Goal: Communication & Community: Ask a question

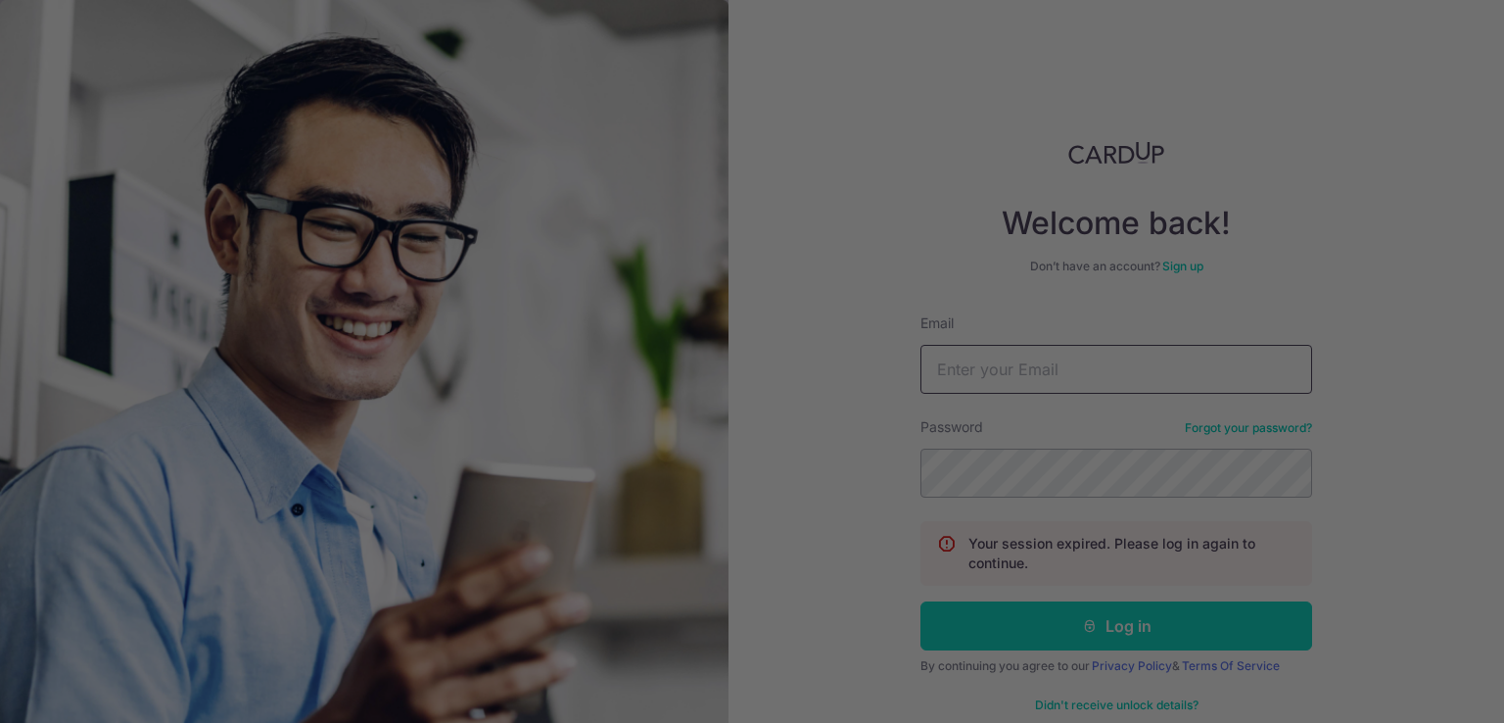
type input "sulastrikamis@gmail.com"
click at [1093, 638] on div at bounding box center [759, 365] width 1519 height 730
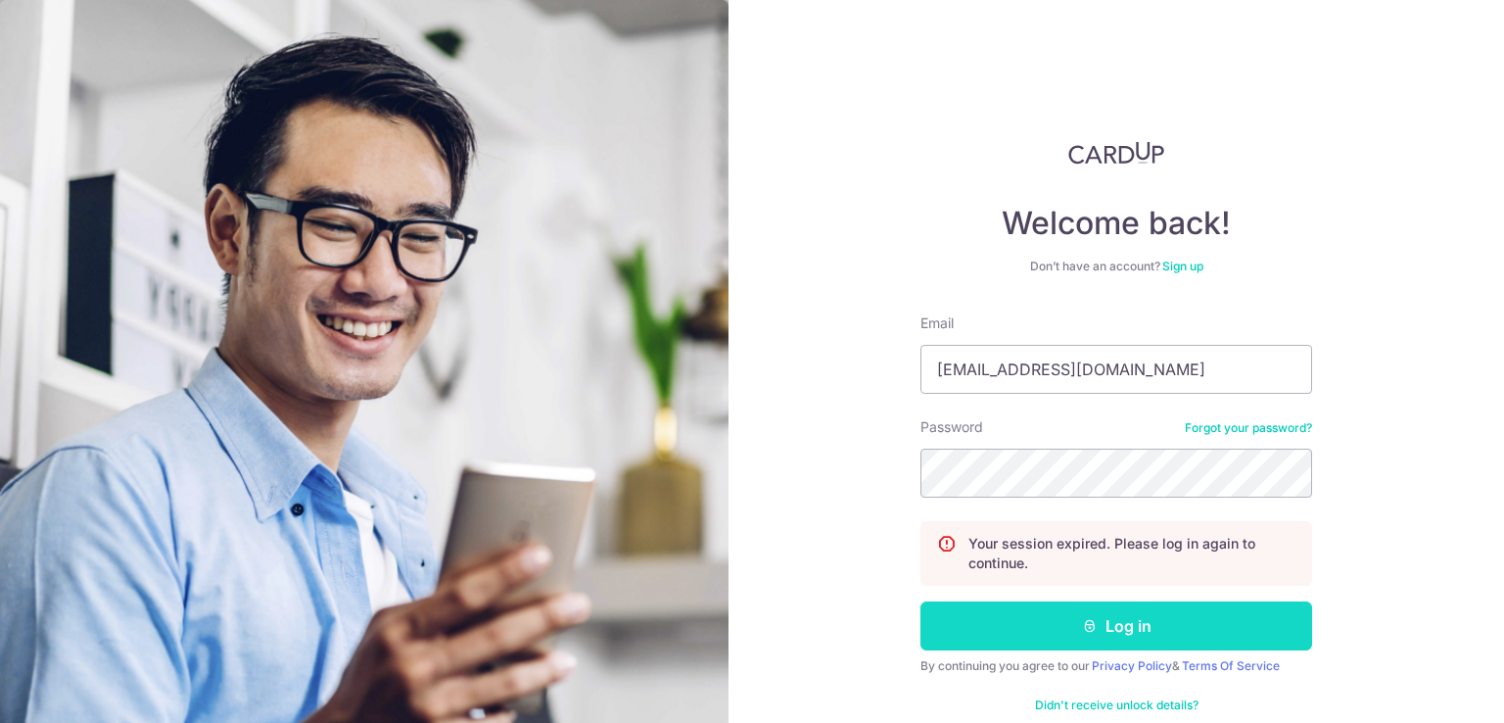
click at [1036, 633] on button "Log in" at bounding box center [1117, 625] width 392 height 49
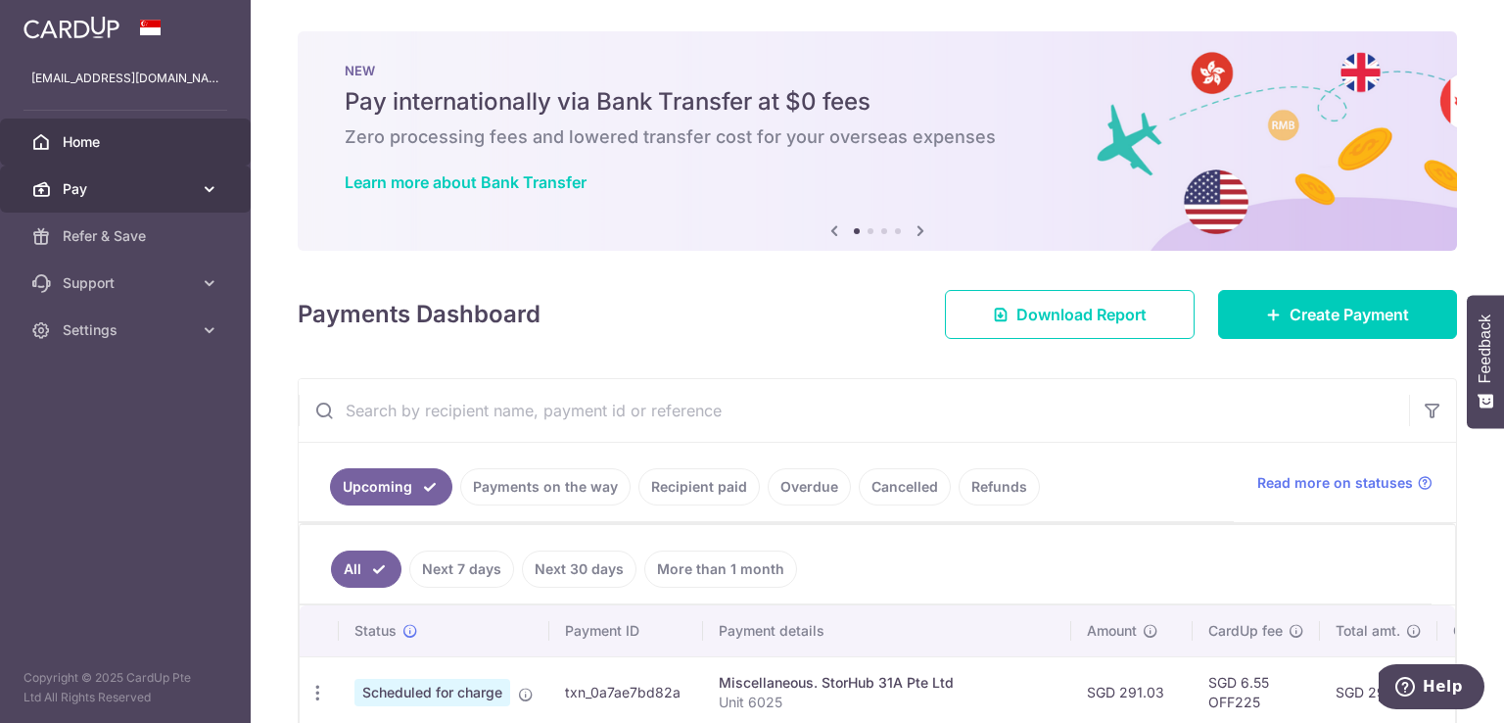
click at [213, 193] on icon at bounding box center [210, 189] width 20 height 20
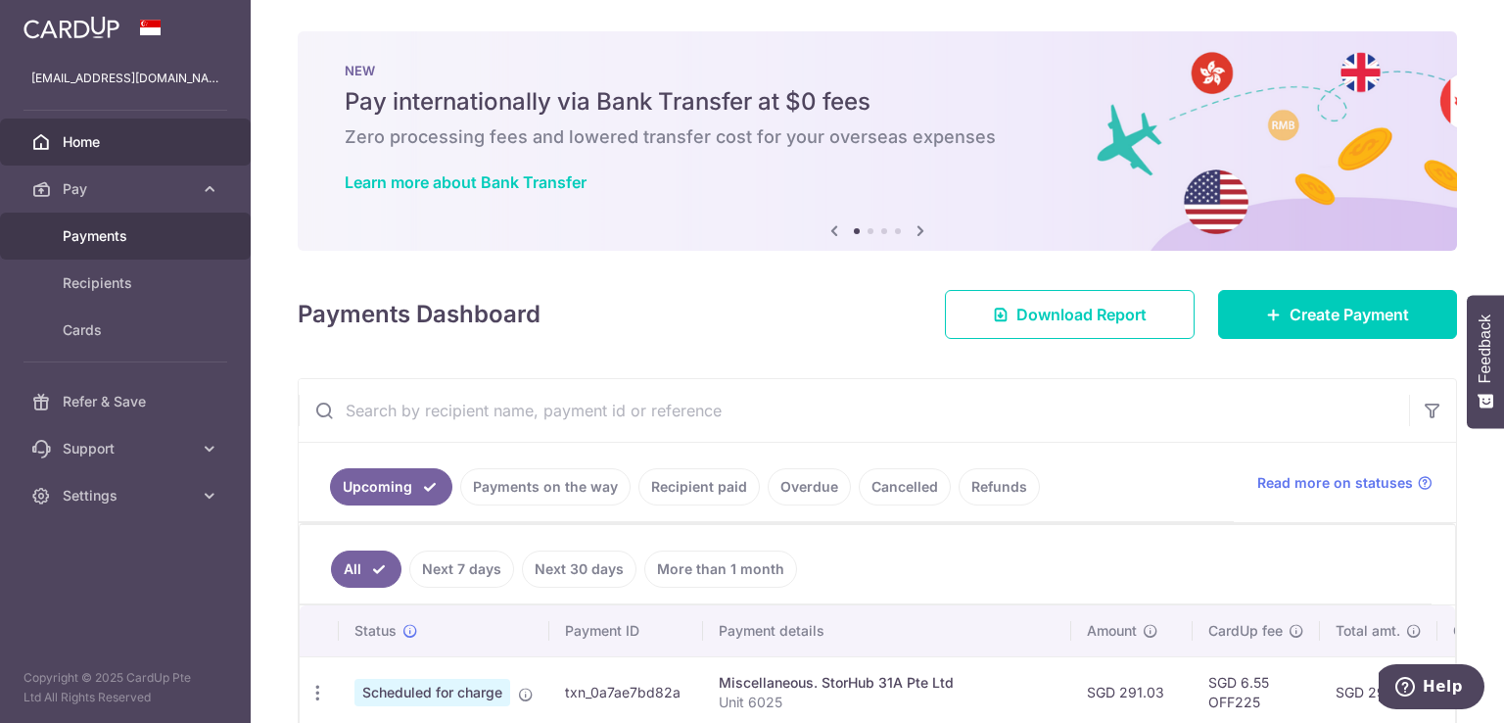
click at [125, 242] on span "Payments" at bounding box center [127, 236] width 129 height 20
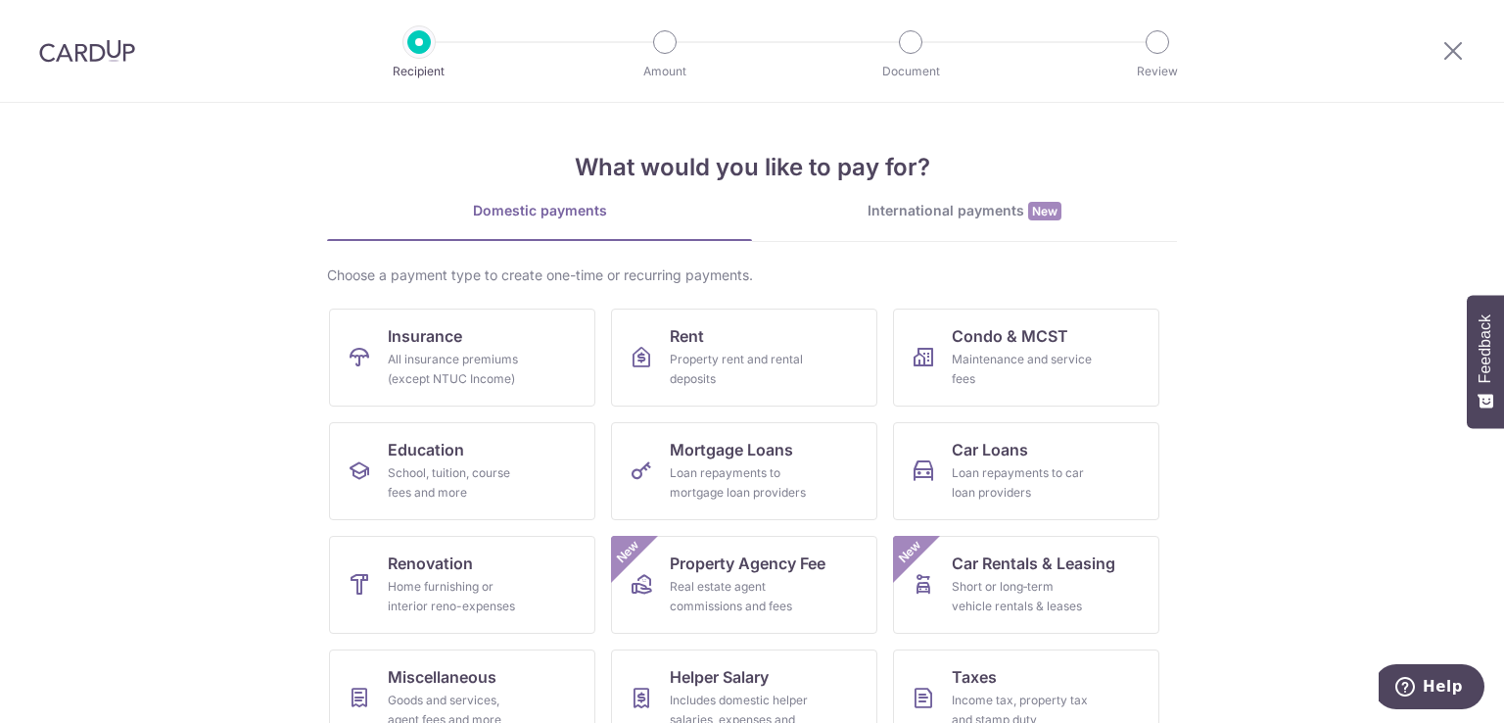
click at [964, 201] on div "International payments New" at bounding box center [964, 211] width 425 height 21
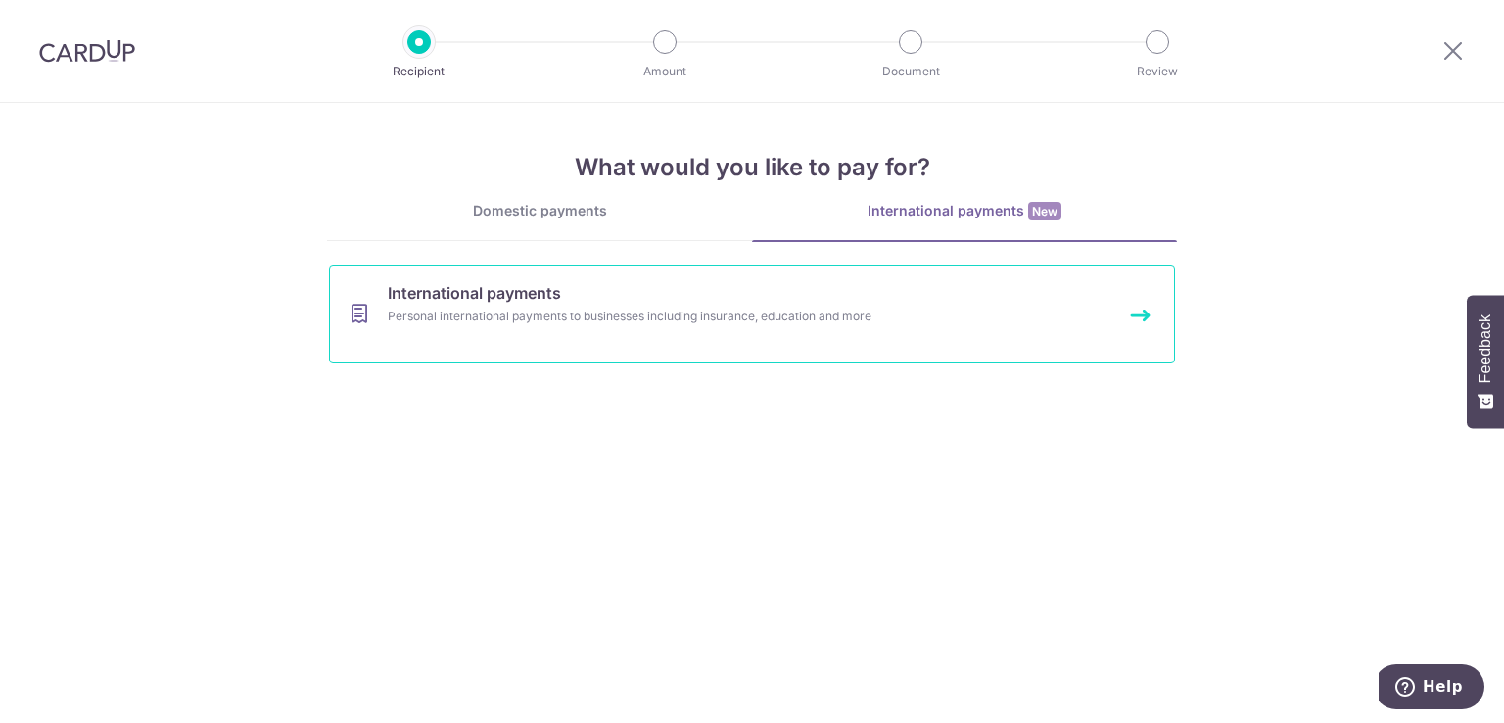
click at [900, 320] on div "Personal international payments to businesses including insurance, education an…" at bounding box center [726, 317] width 677 height 20
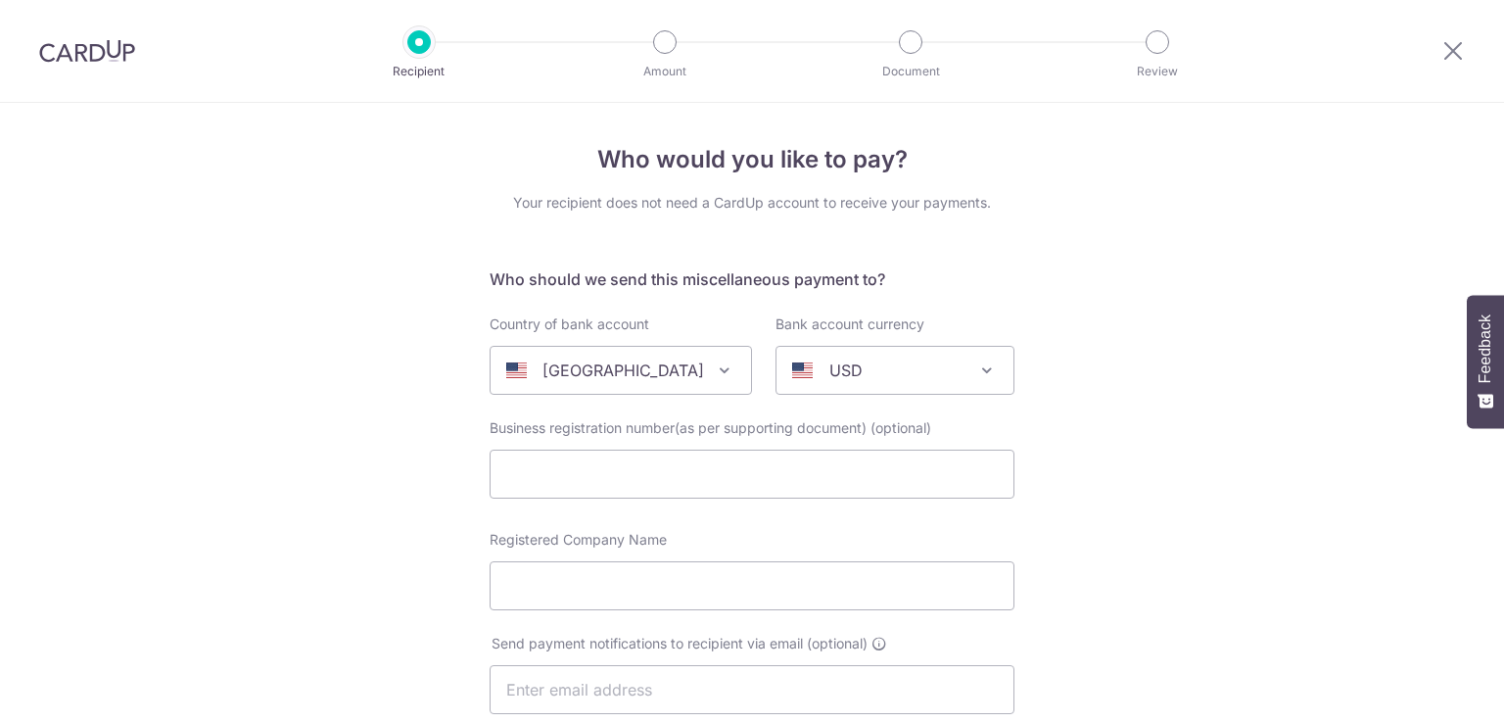
select select
click at [1425, 667] on button "Help" at bounding box center [1429, 686] width 111 height 45
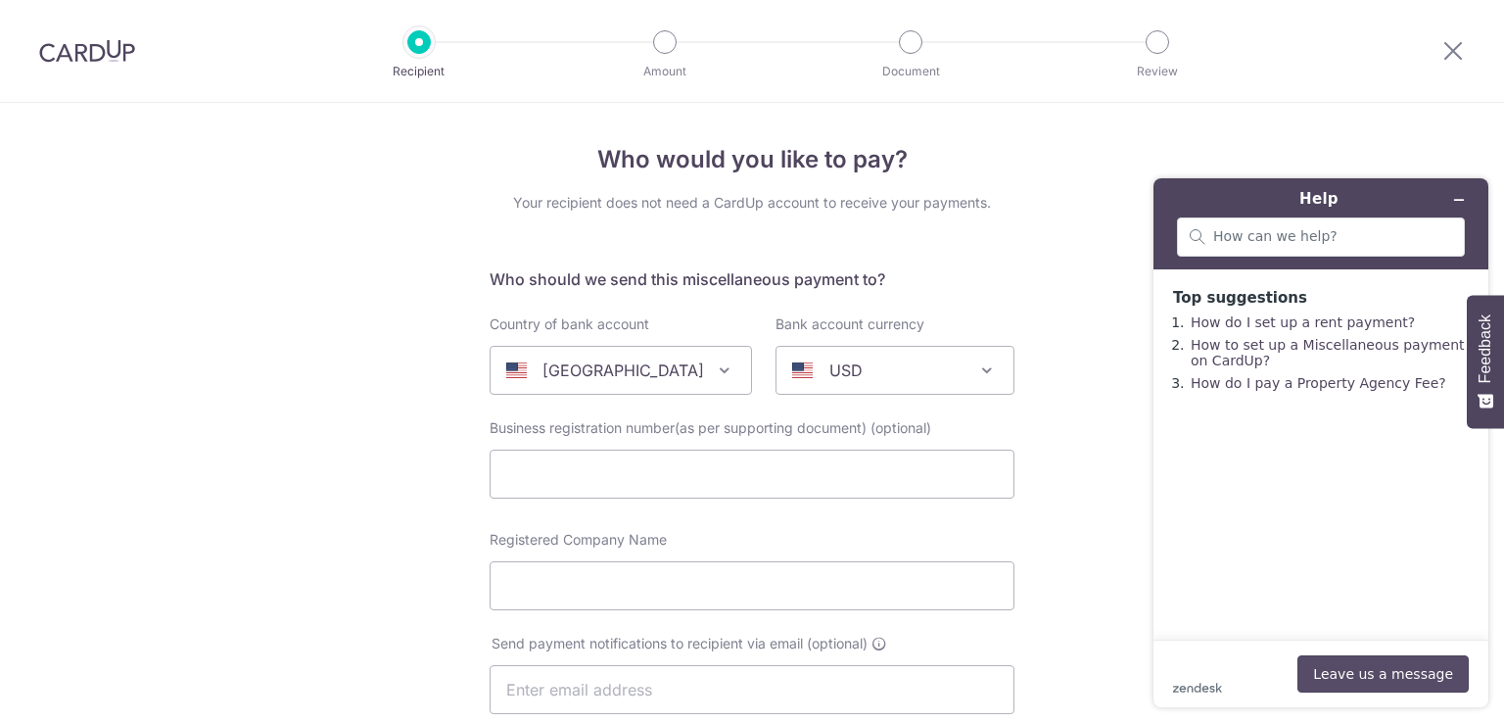
click at [1380, 677] on button "Leave us a message" at bounding box center [1383, 673] width 171 height 37
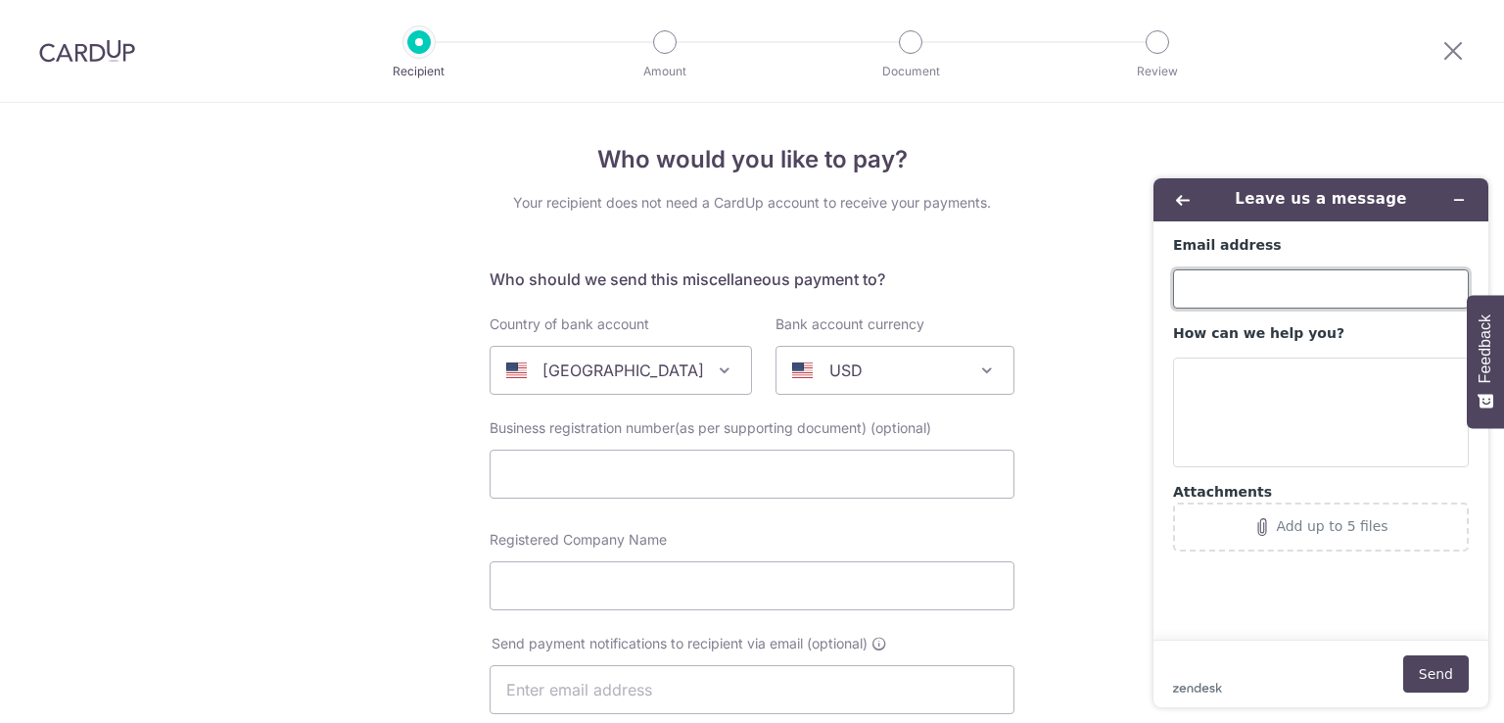
click at [1201, 300] on input "Email address" at bounding box center [1321, 288] width 296 height 39
type input "idioticedil@hotmail.com"
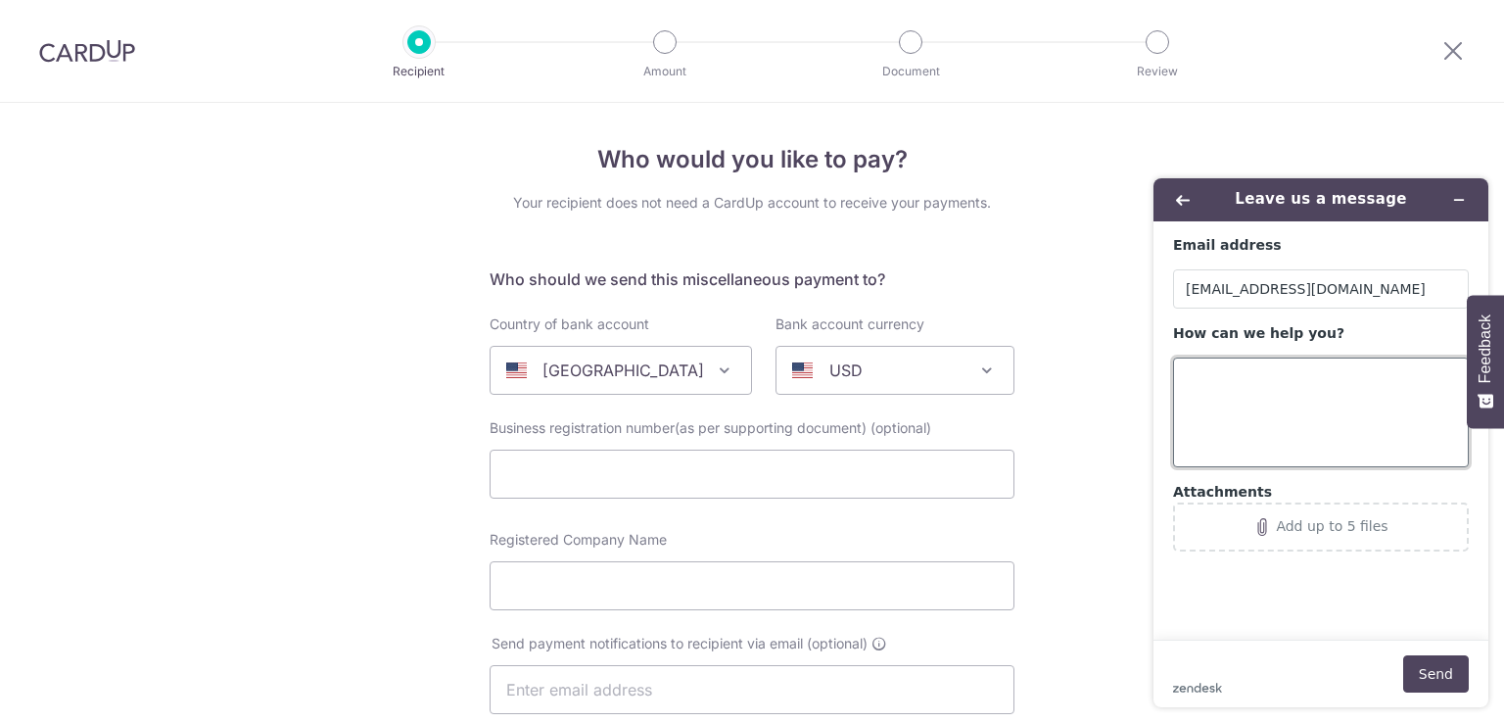
click at [1250, 406] on textarea "How can we help you?" at bounding box center [1321, 412] width 296 height 110
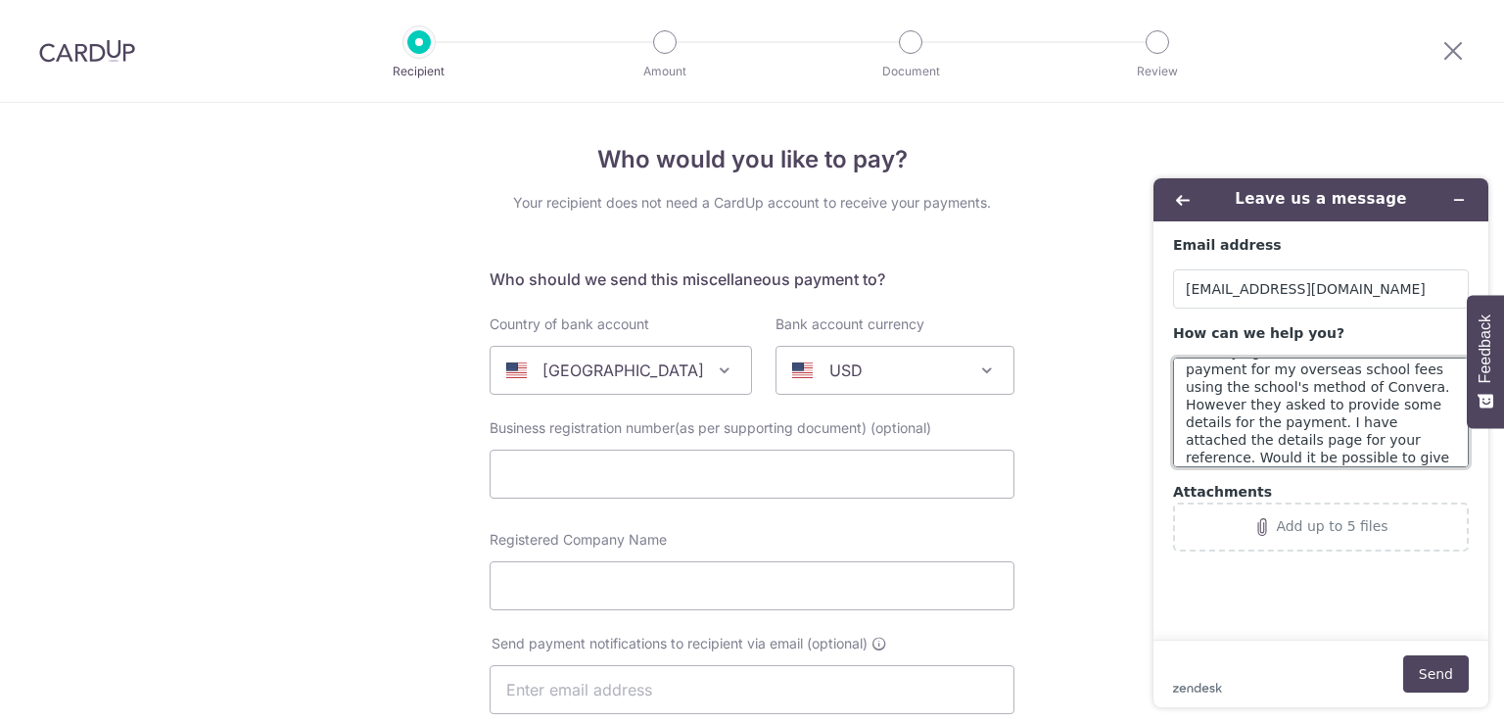
scroll to position [43, 0]
type textarea "I am trying to make an international payment for my overseas school fees using …"
click at [1293, 529] on div "Add up to 5 files" at bounding box center [1332, 526] width 112 height 16
click at [1371, 521] on div "Add up to 5 files" at bounding box center [1332, 526] width 112 height 16
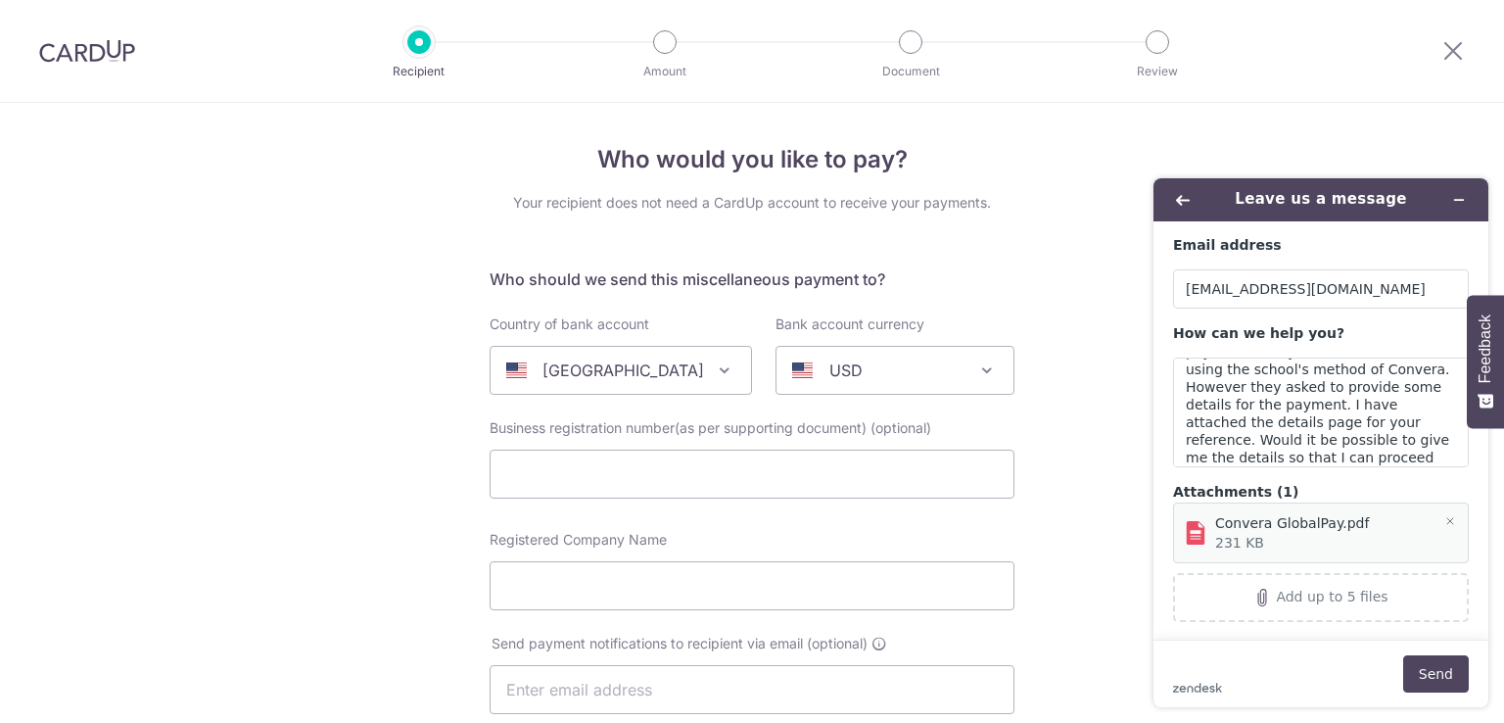
scroll to position [20, 0]
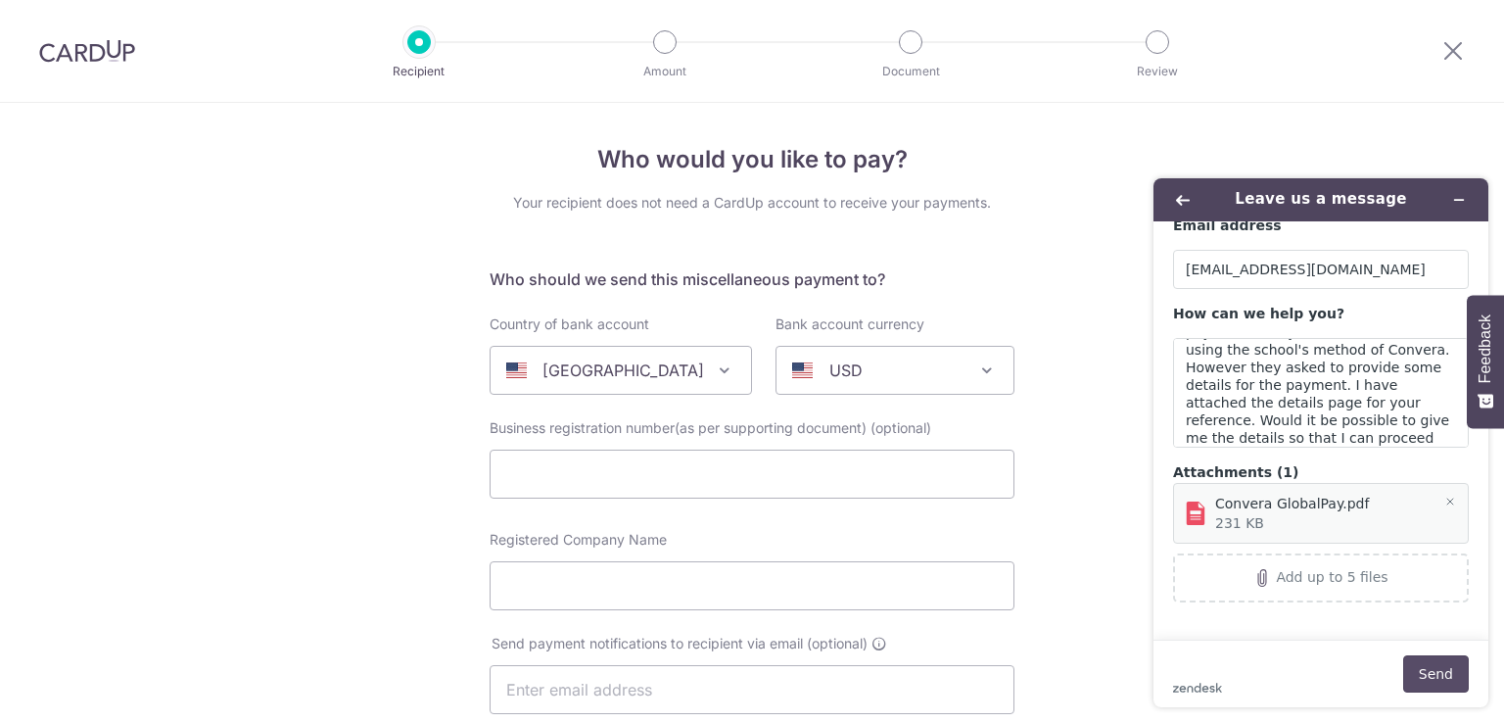
click at [1432, 679] on button "Send" at bounding box center [1436, 673] width 66 height 37
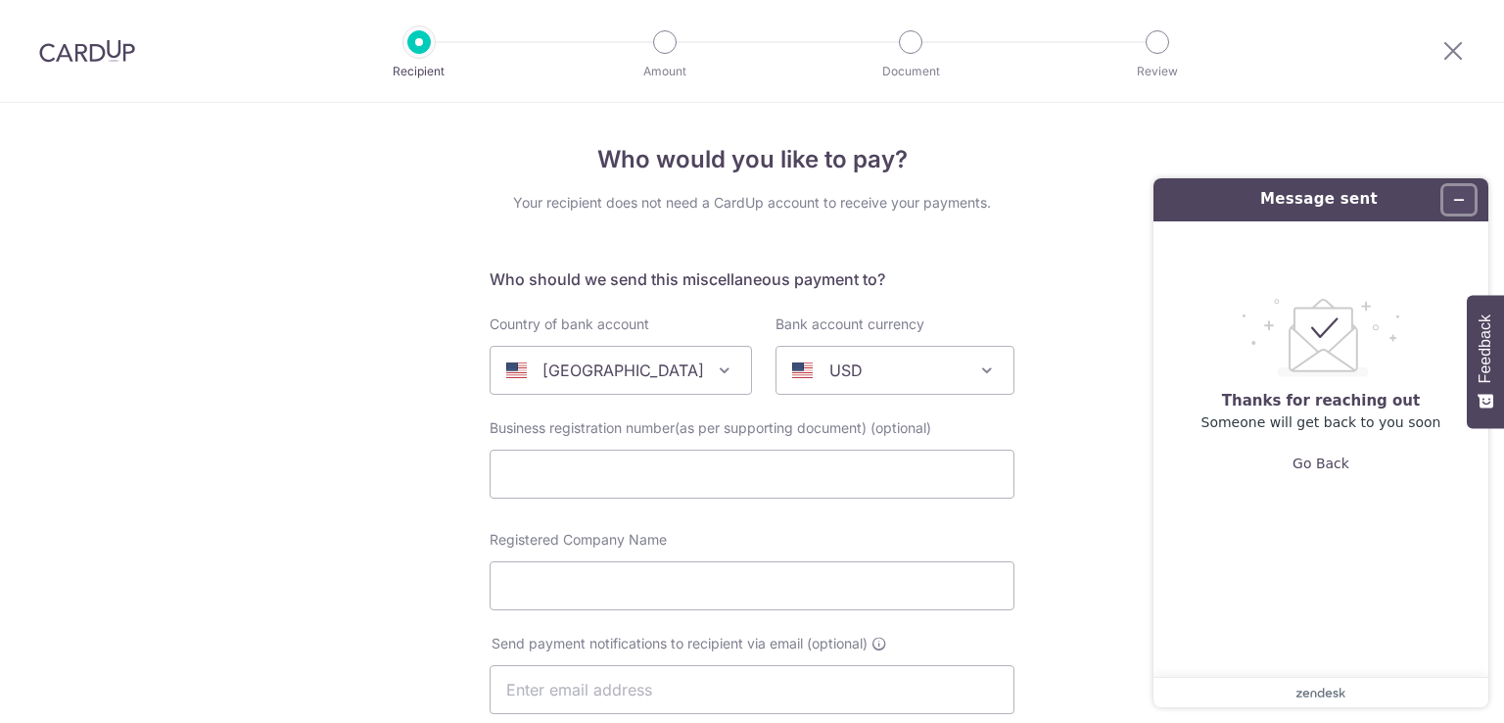
click at [1466, 194] on button "Minimise widget" at bounding box center [1458, 199] width 31 height 27
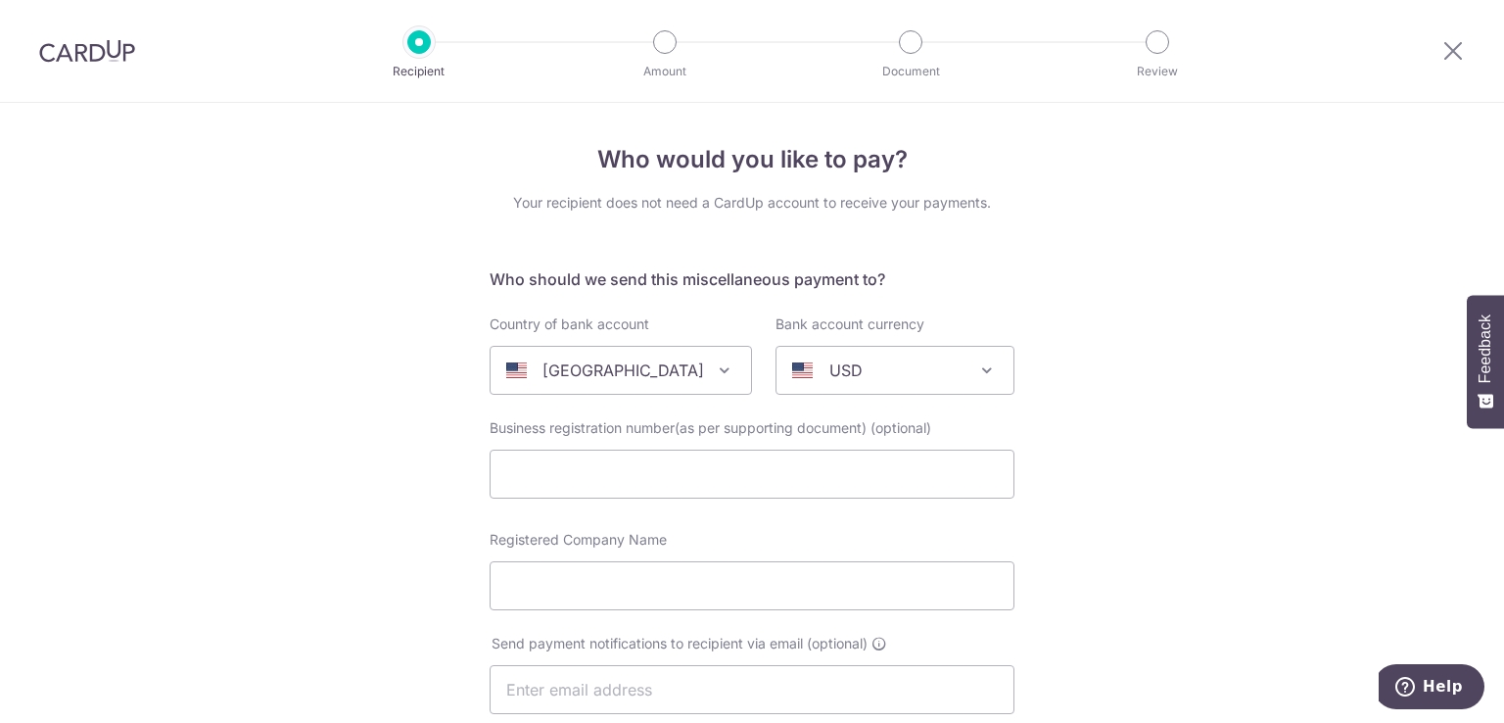
click at [67, 47] on img at bounding box center [87, 51] width 96 height 24
